Goal: Information Seeking & Learning: Learn about a topic

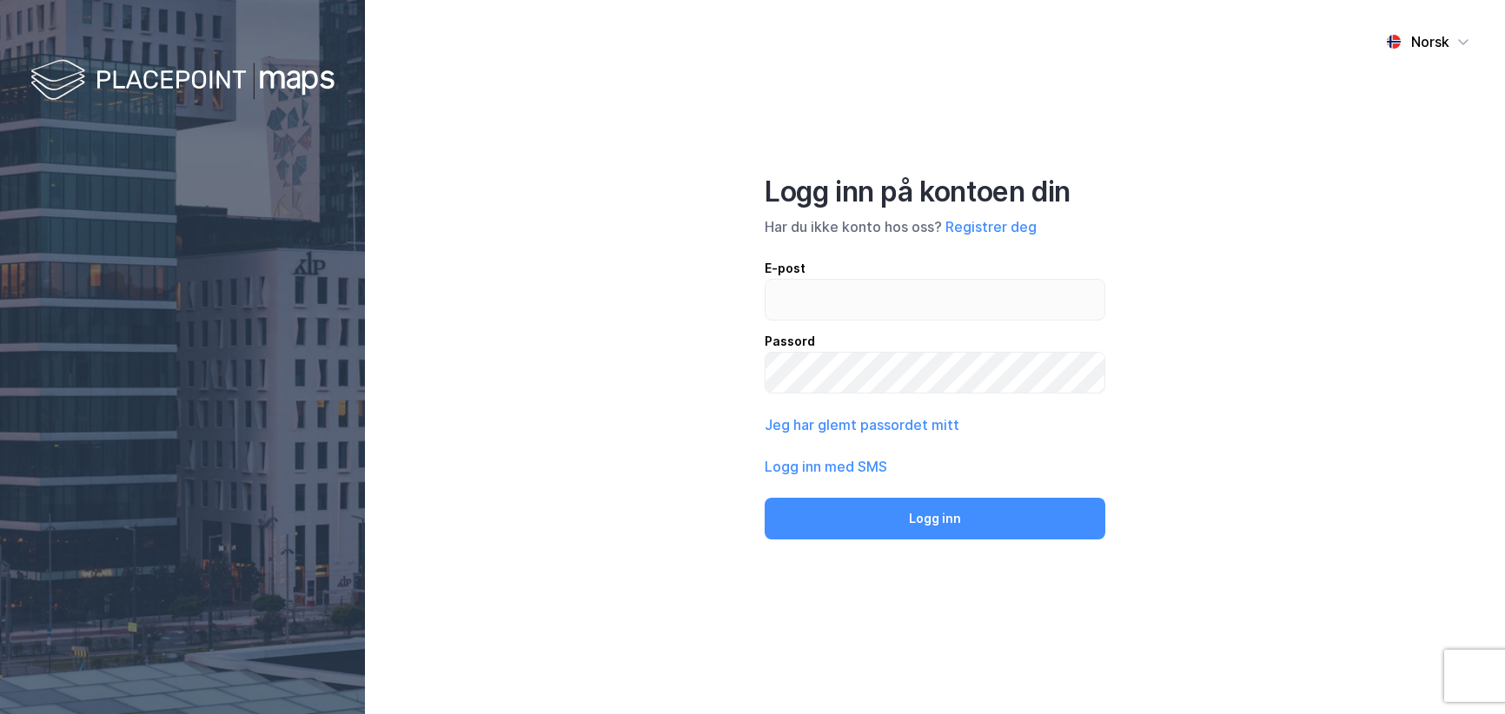
click at [1283, 237] on div "Norsk Logg inn på kontoen din Har du ikke konto hos oss? Registrer deg E-post P…" at bounding box center [935, 357] width 1140 height 714
click at [887, 295] on input "email" at bounding box center [934, 300] width 339 height 40
type input "[PERSON_NAME][EMAIL_ADDRESS][PERSON_NAME][DOMAIN_NAME]"
click at [765, 498] on button "Logg inn" at bounding box center [935, 519] width 341 height 42
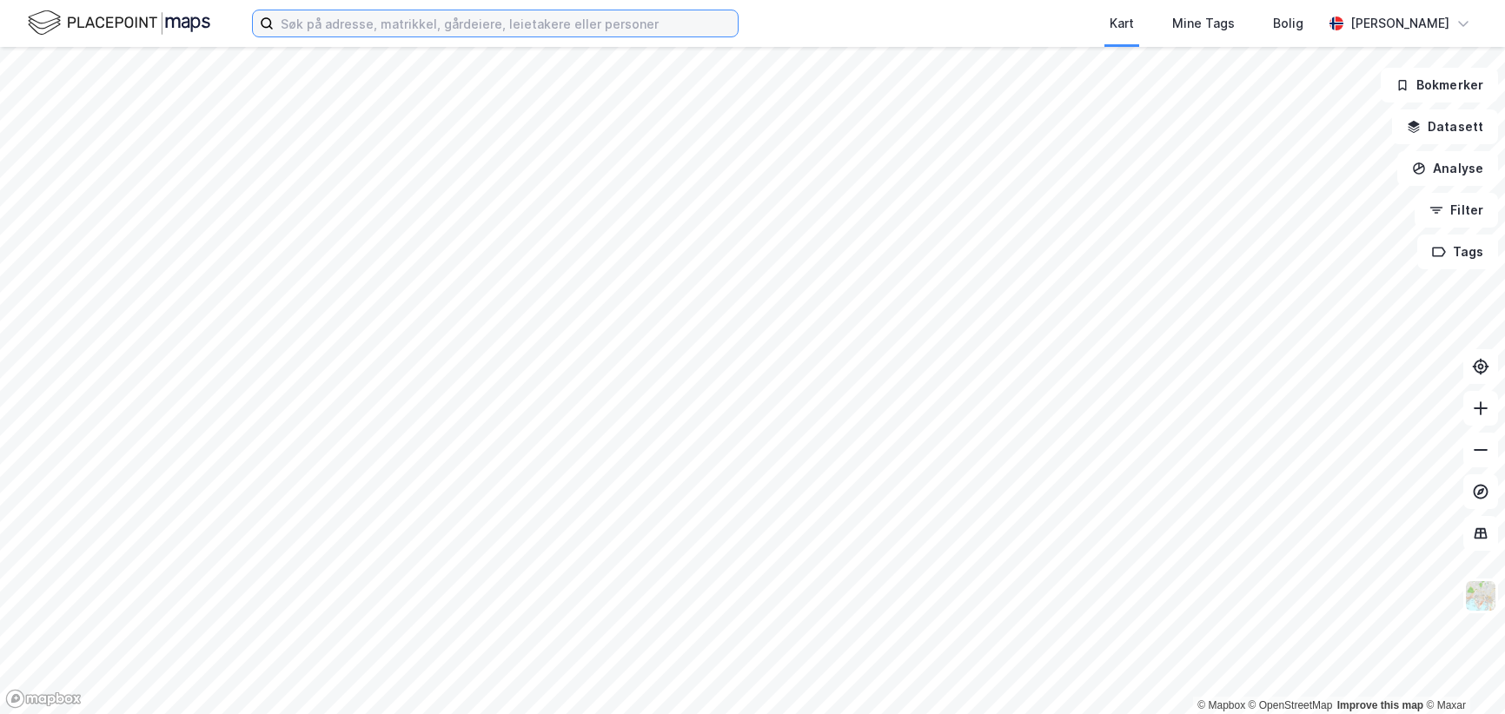
click at [320, 26] on input at bounding box center [506, 23] width 464 height 26
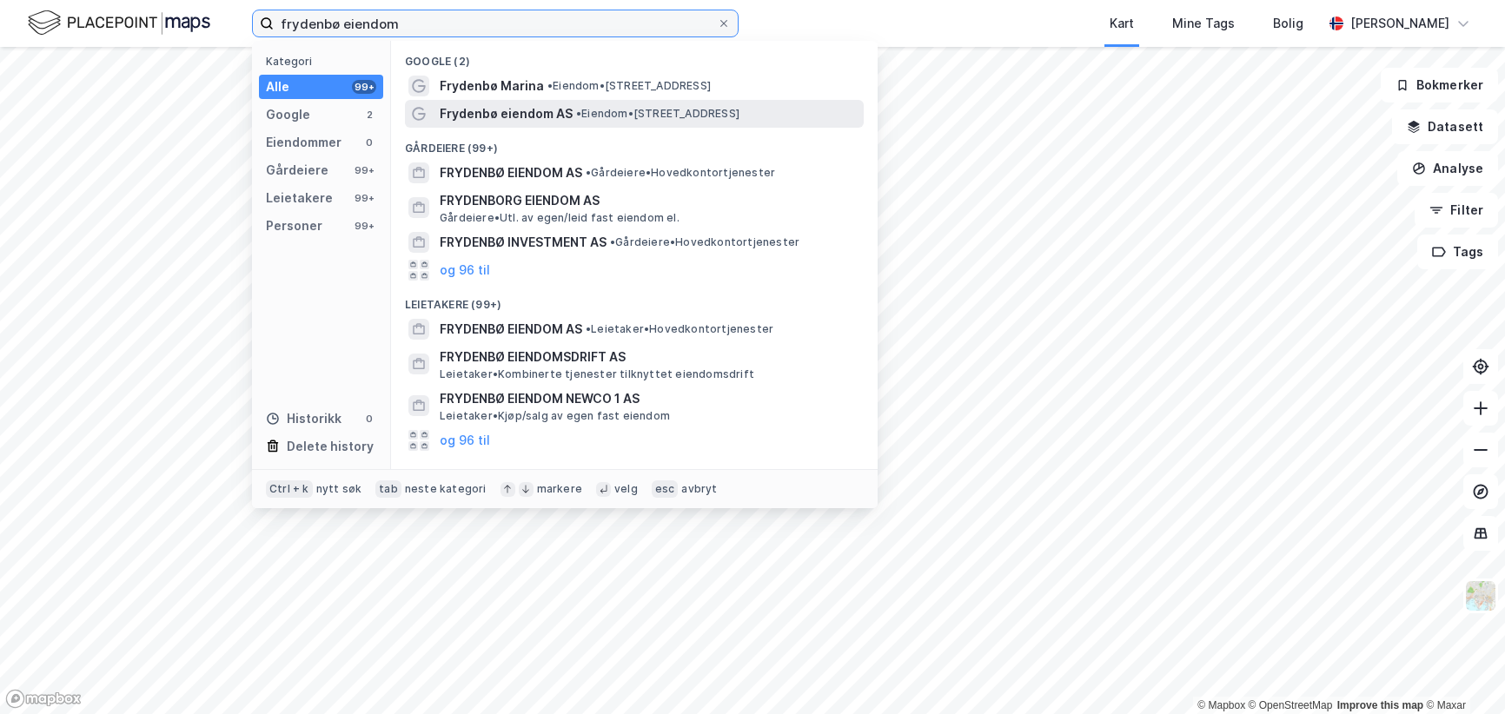
type input "frydenbø eiendom"
click at [518, 113] on span "Frydenbø eiendom AS" at bounding box center [506, 113] width 133 height 21
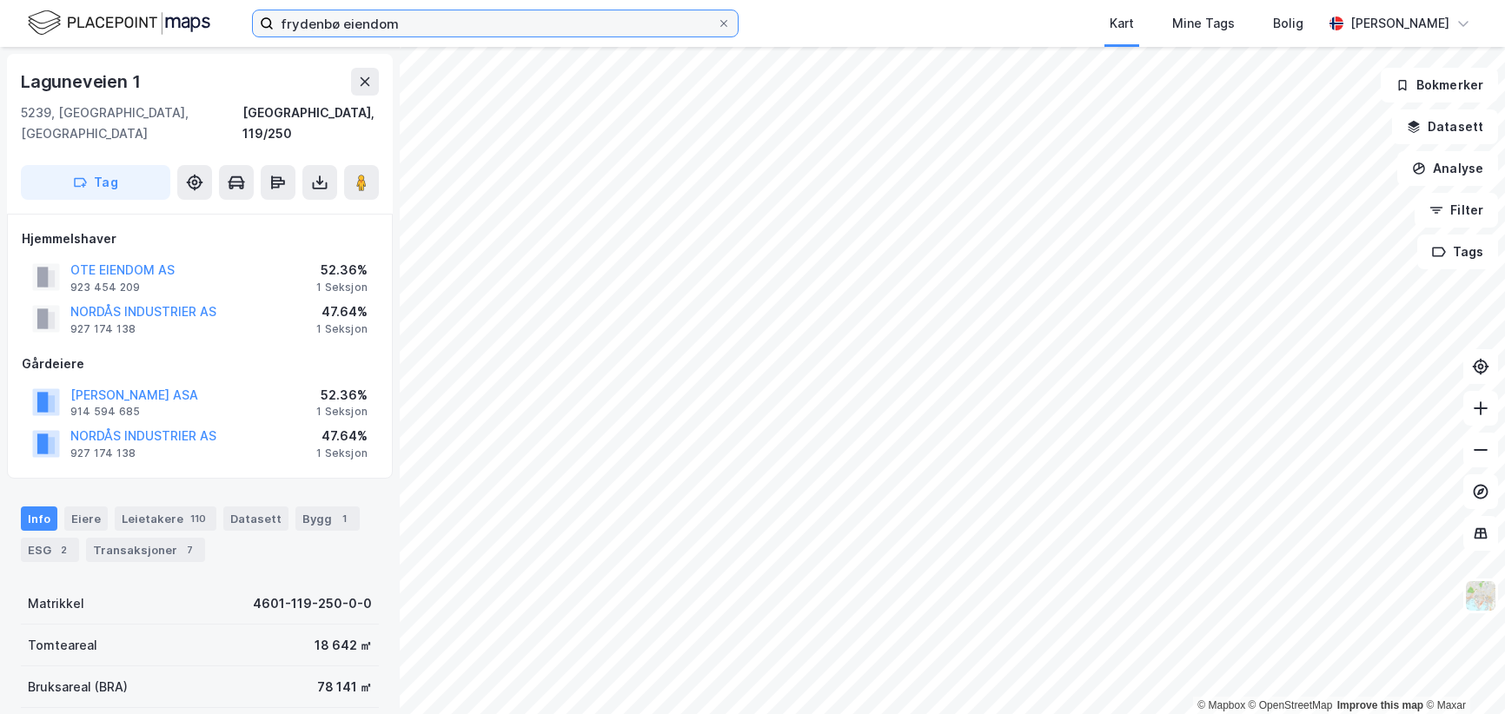
click at [400, 22] on input "frydenbø eiendom" at bounding box center [495, 23] width 443 height 26
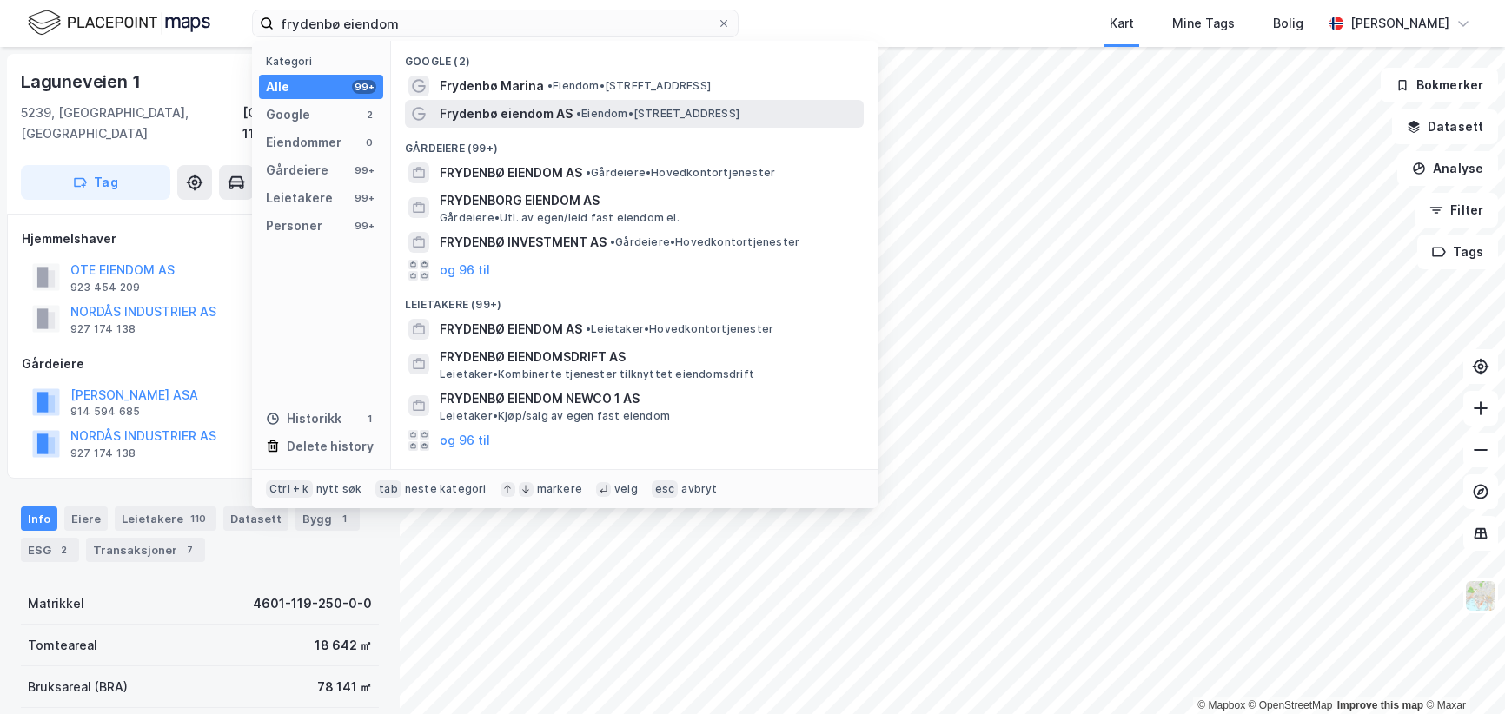
click at [475, 109] on span "Frydenbø eiendom AS" at bounding box center [506, 113] width 133 height 21
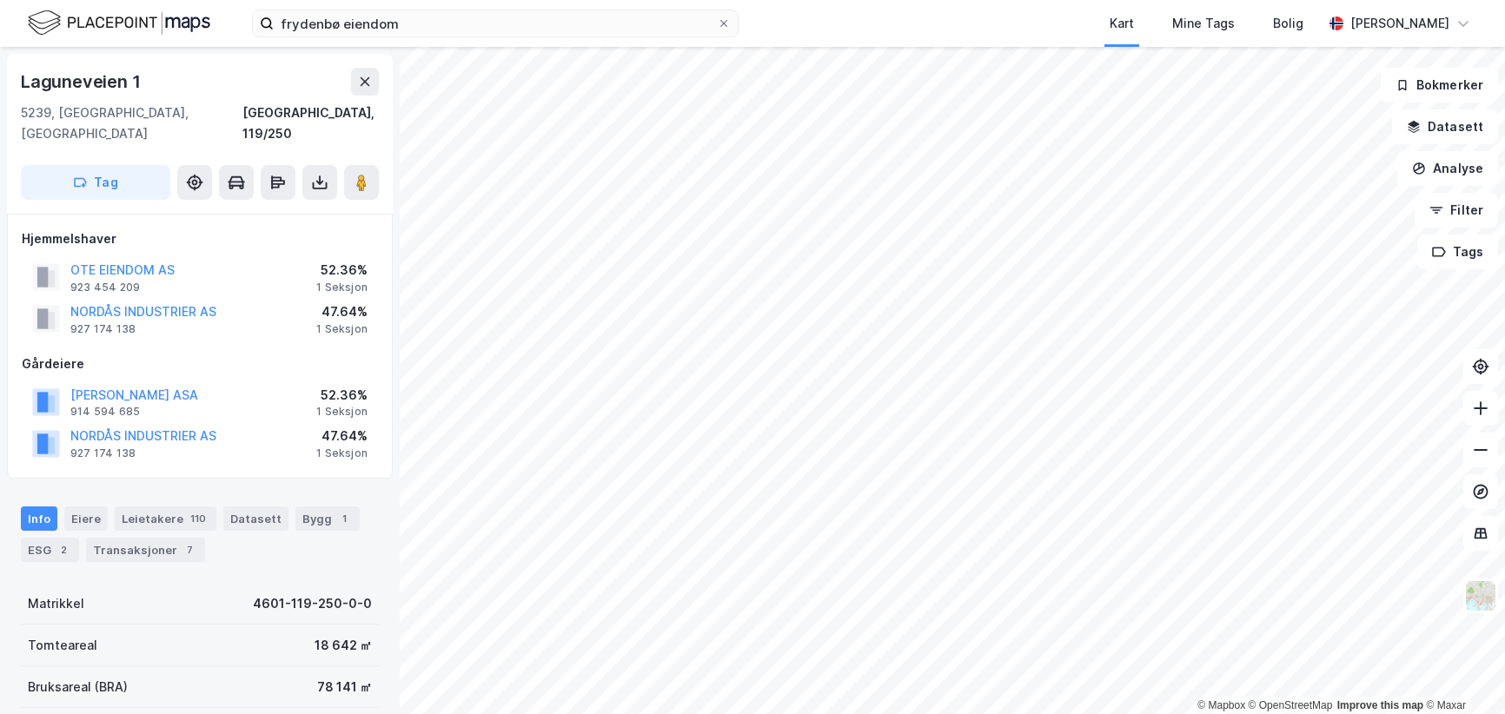
scroll to position [1, 0]
click at [430, 23] on input "frydenbø eiendom" at bounding box center [495, 23] width 443 height 26
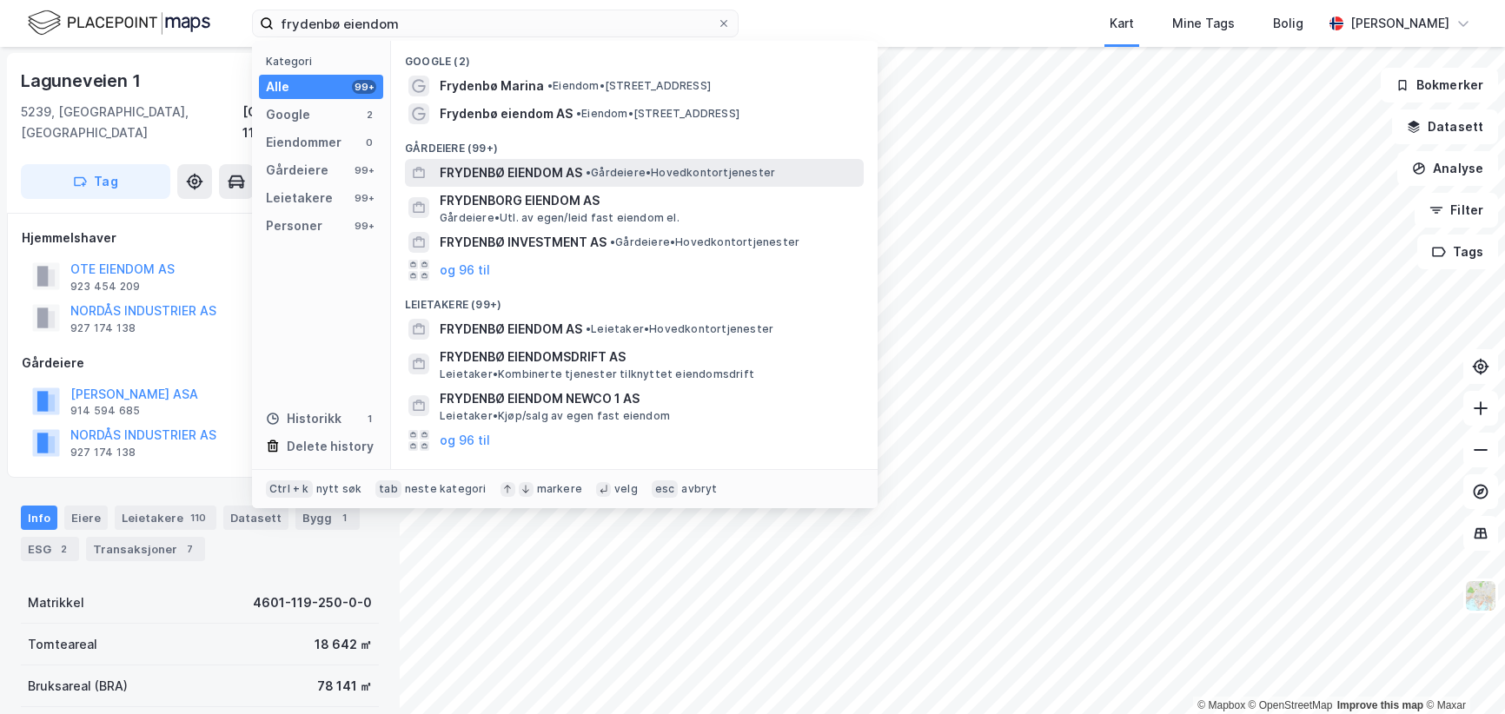
click at [530, 169] on span "FRYDENBØ EIENDOM AS" at bounding box center [511, 172] width 142 height 21
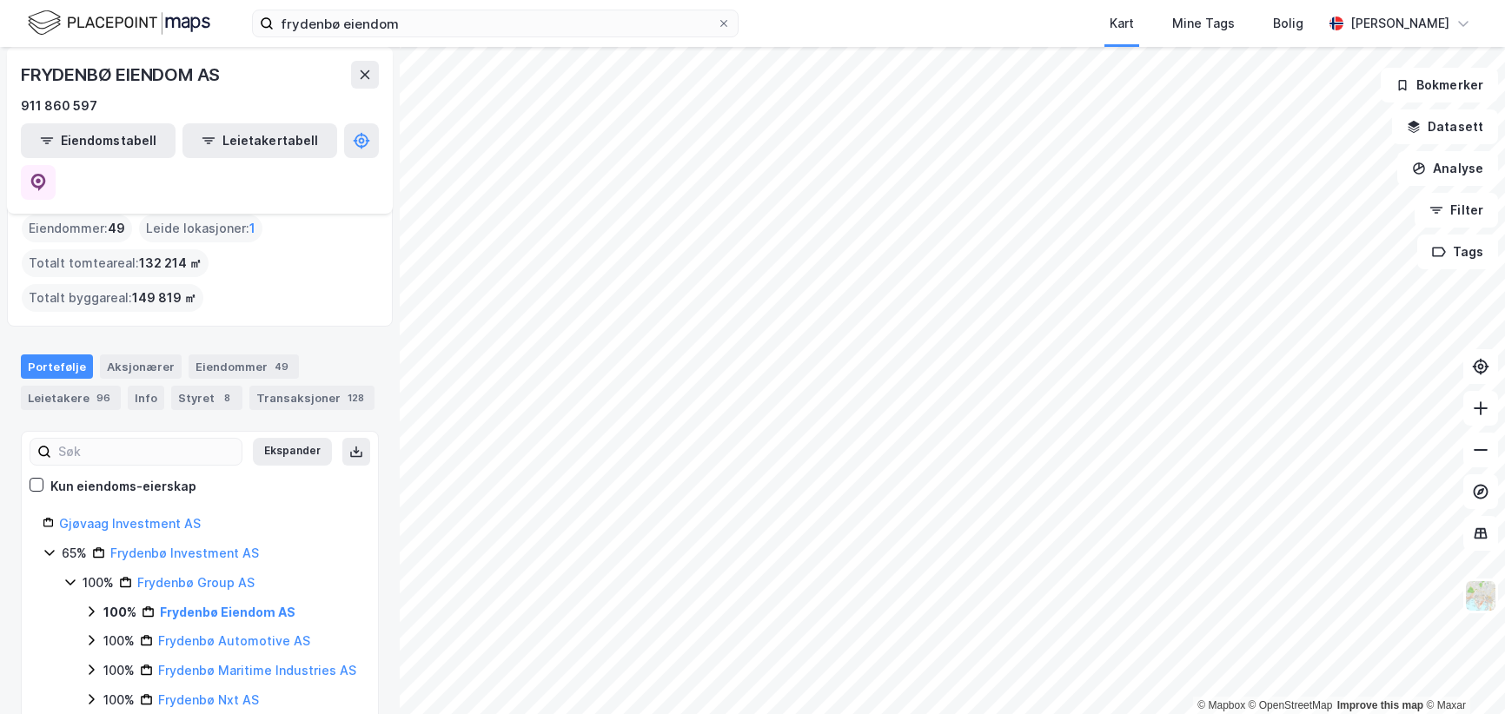
scroll to position [19, 0]
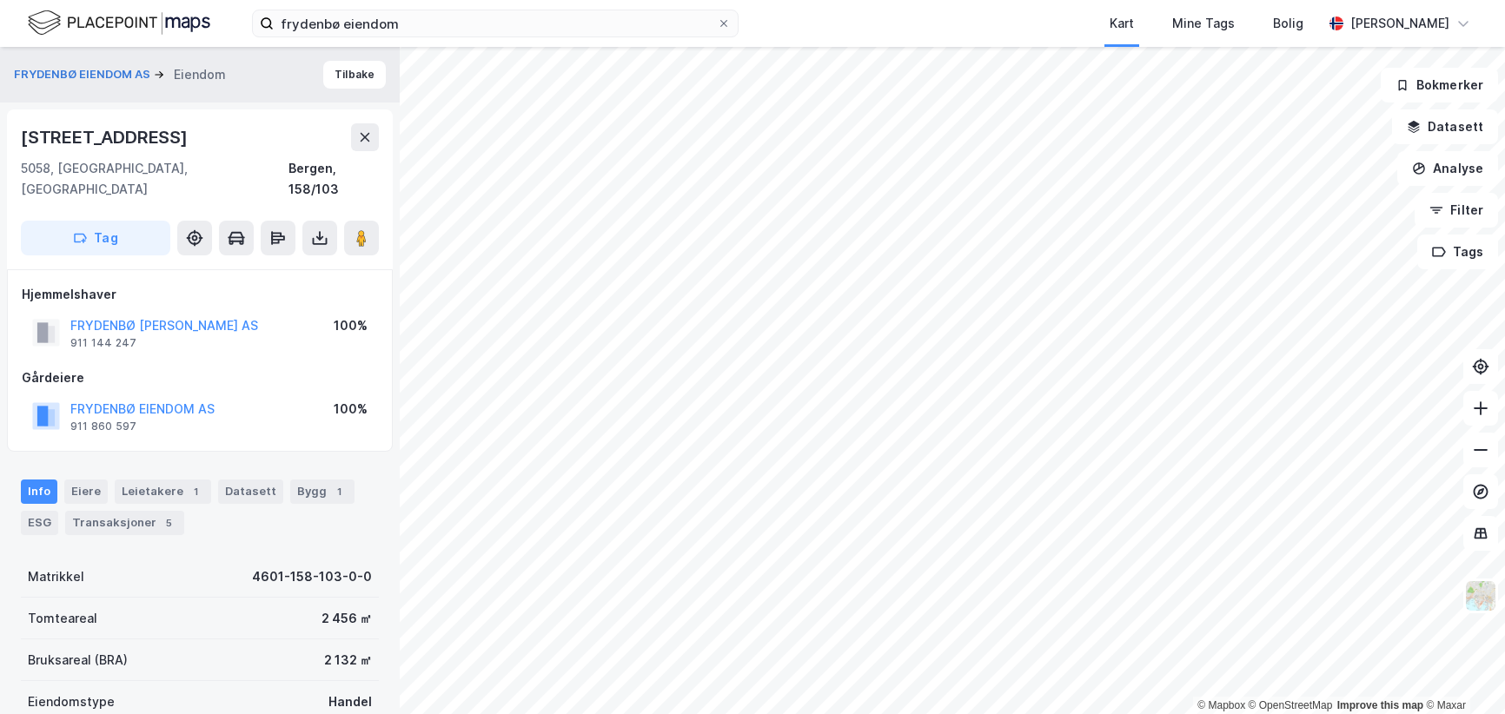
scroll to position [1, 0]
click at [355, 71] on button "Tilbake" at bounding box center [354, 74] width 63 height 28
